Goal: Communication & Community: Ask a question

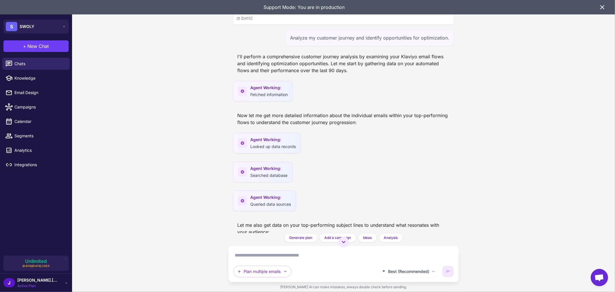
scroll to position [2197, 0]
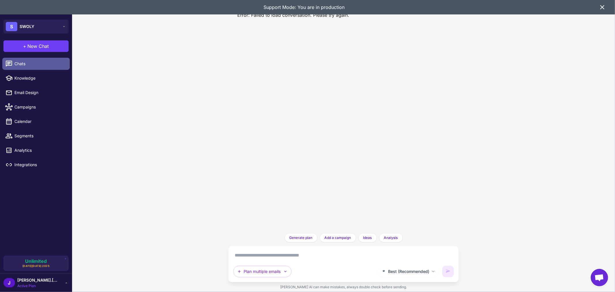
click at [34, 64] on span "Chats" at bounding box center [39, 64] width 51 height 6
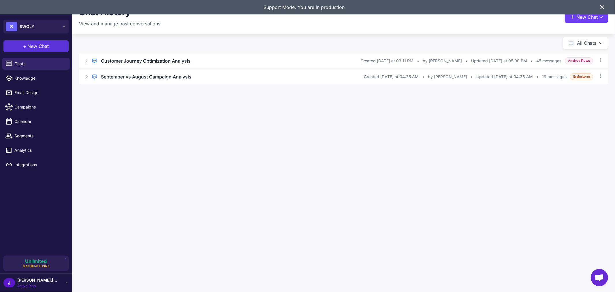
click at [36, 50] on button "+ New Chat" at bounding box center [35, 46] width 65 height 12
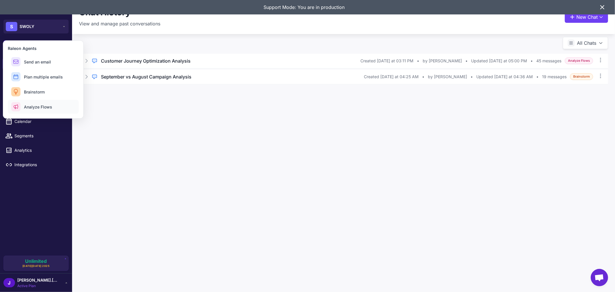
click at [39, 105] on span "Analyze Flows" at bounding box center [38, 107] width 28 height 6
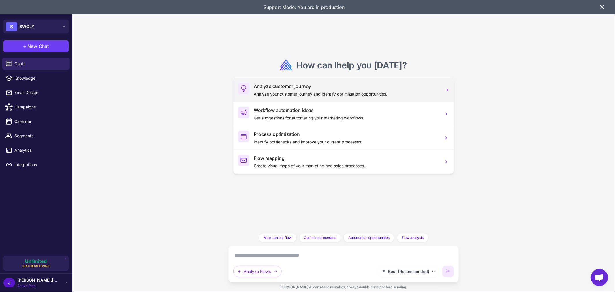
click at [325, 94] on p "Analyze your customer journey and identify optimization opportunities." at bounding box center [346, 94] width 185 height 6
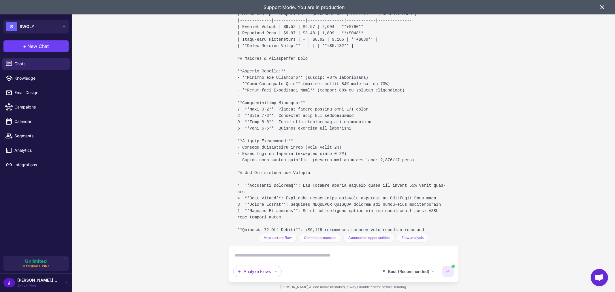
scroll to position [1518, 0]
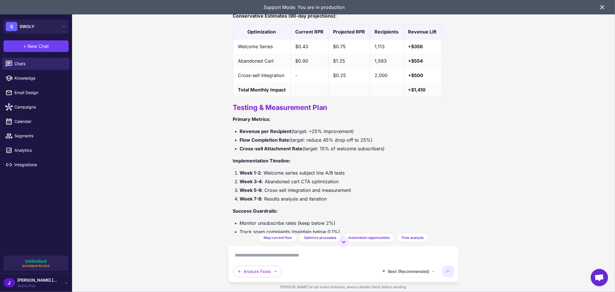
scroll to position [1518, 0]
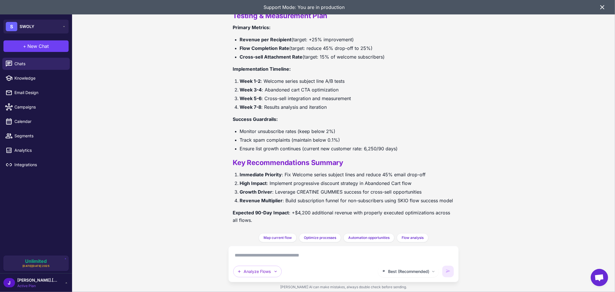
click at [307, 251] on textarea at bounding box center [343, 255] width 221 height 9
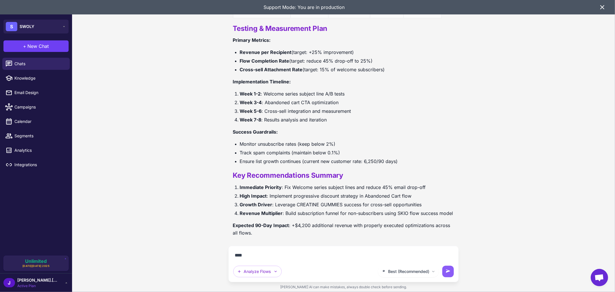
scroll to position [1506, 0]
type textarea "**********"
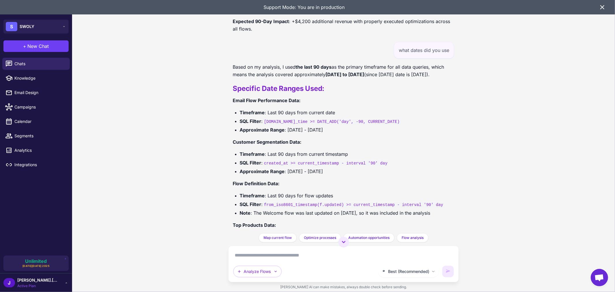
scroll to position [1676, 0]
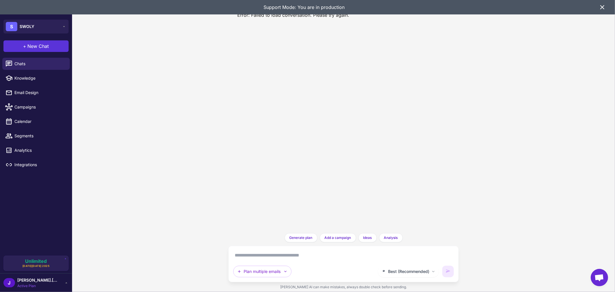
click at [34, 47] on span "New Chat" at bounding box center [38, 46] width 21 height 7
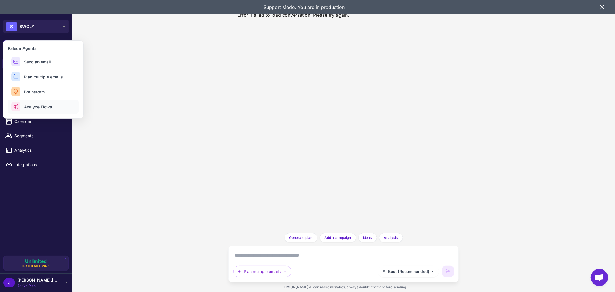
click at [33, 107] on span "Analyze Flows" at bounding box center [38, 107] width 28 height 6
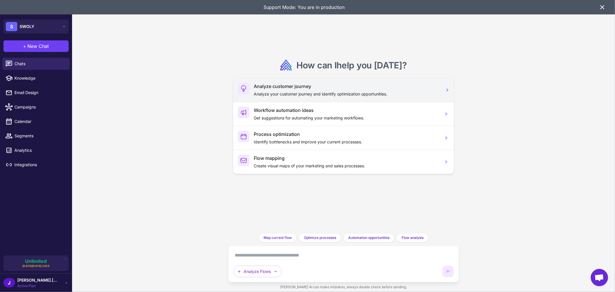
click at [285, 89] on h3 "Analyze customer journey" at bounding box center [346, 86] width 185 height 7
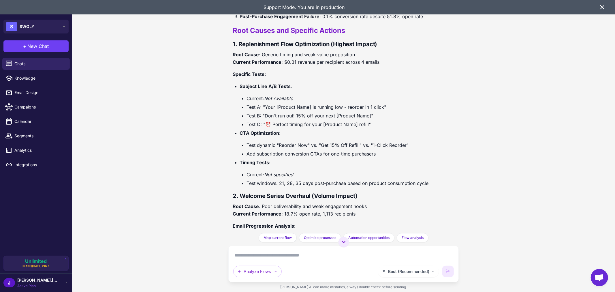
scroll to position [812, 0]
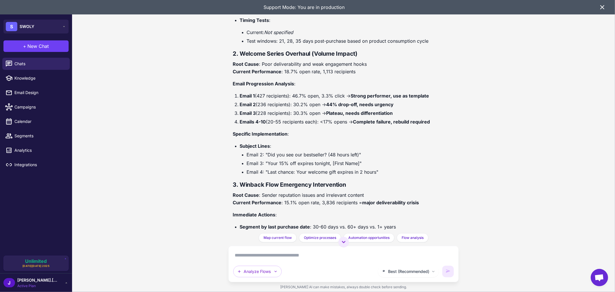
click at [330, 251] on textarea at bounding box center [343, 255] width 221 height 9
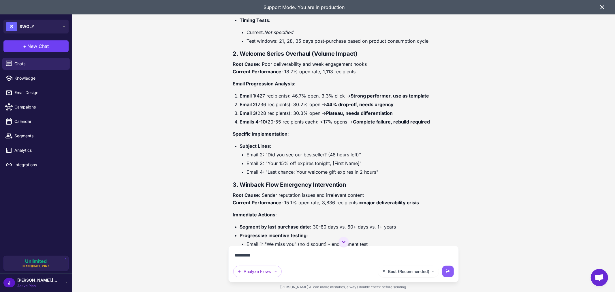
type textarea "**********"
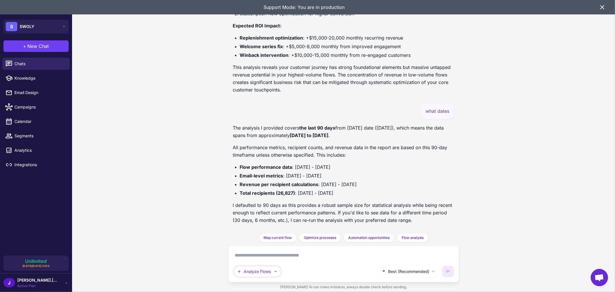
scroll to position [1743, 0]
